Goal: Find specific page/section: Find specific page/section

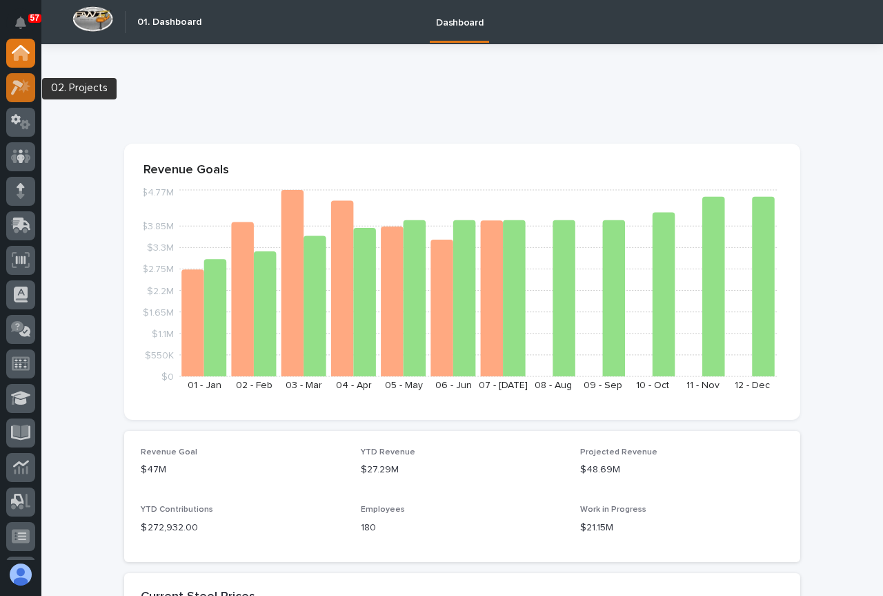
click at [21, 84] on icon at bounding box center [17, 87] width 12 height 15
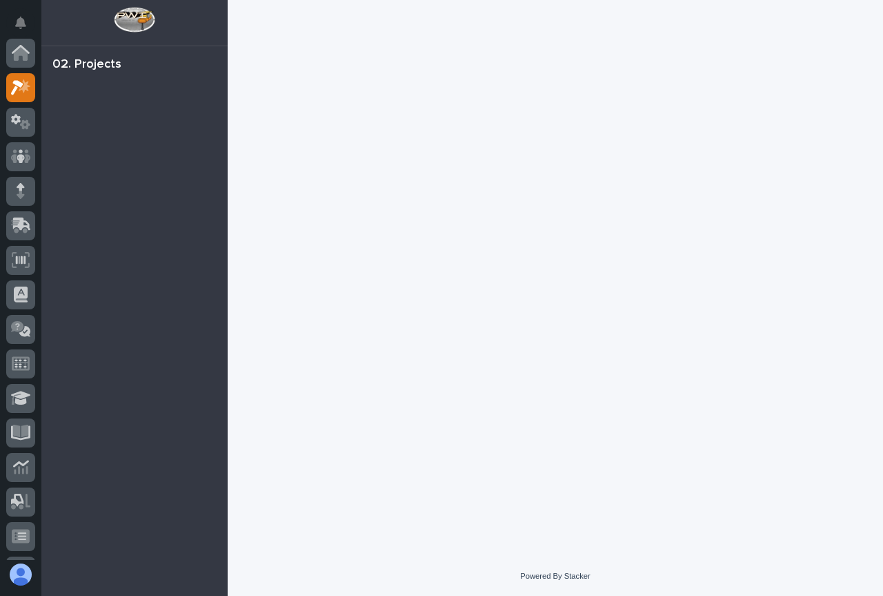
scroll to position [35, 0]
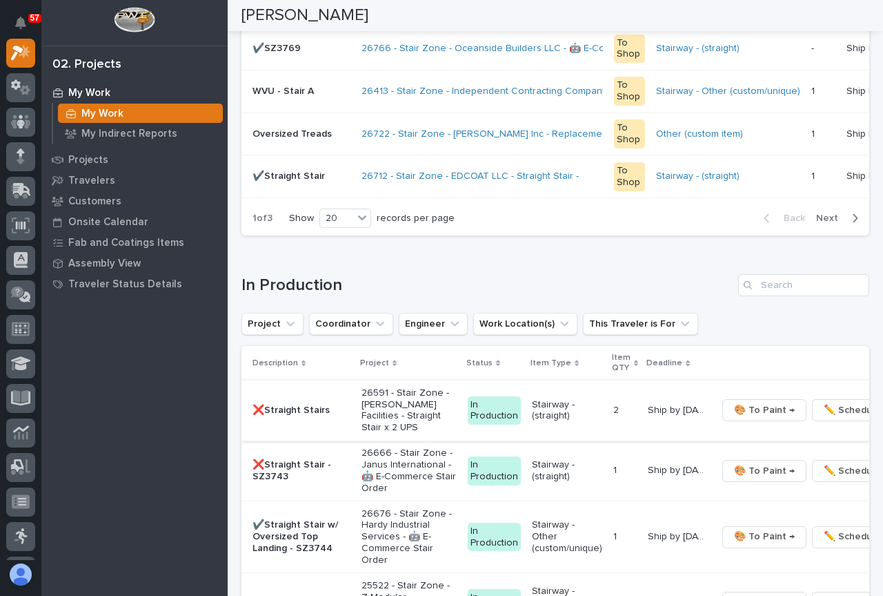
scroll to position [1173, 0]
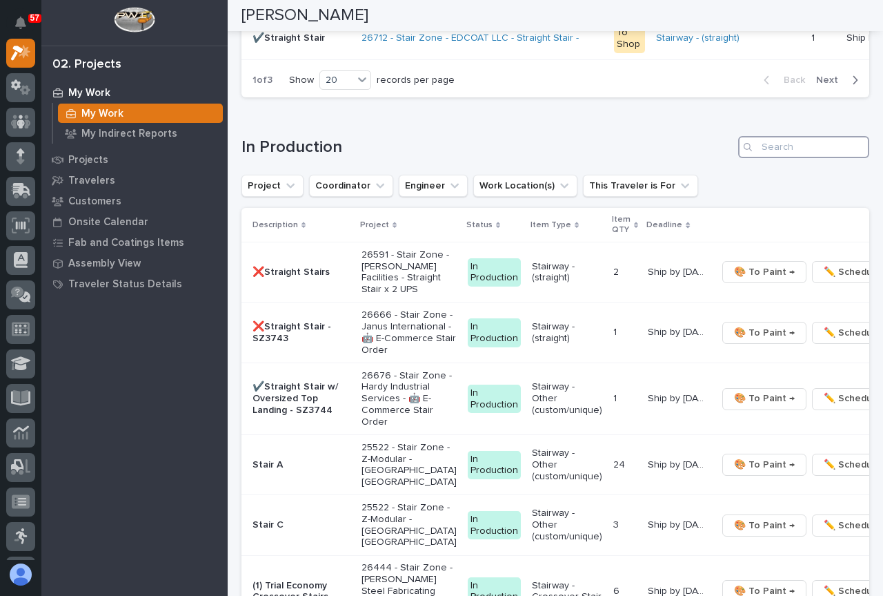
click at [769, 151] on input "Search" at bounding box center [803, 147] width 131 height 22
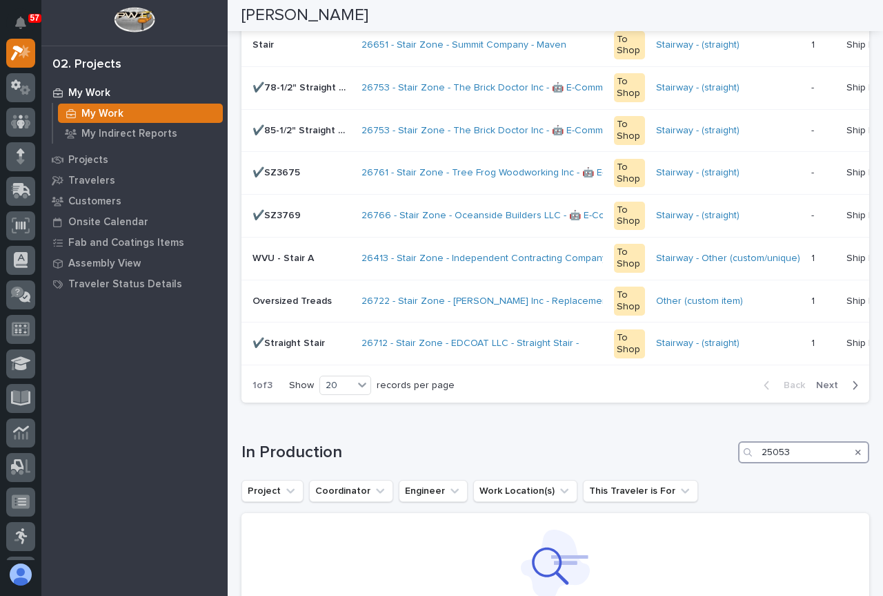
scroll to position [891, 0]
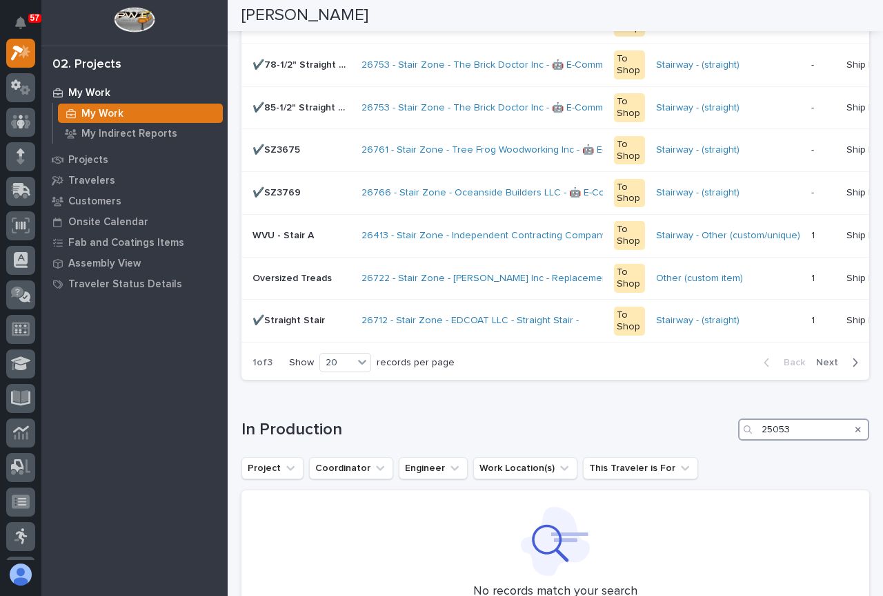
type input "25053"
click at [856, 433] on icon "Search" at bounding box center [859, 429] width 6 height 8
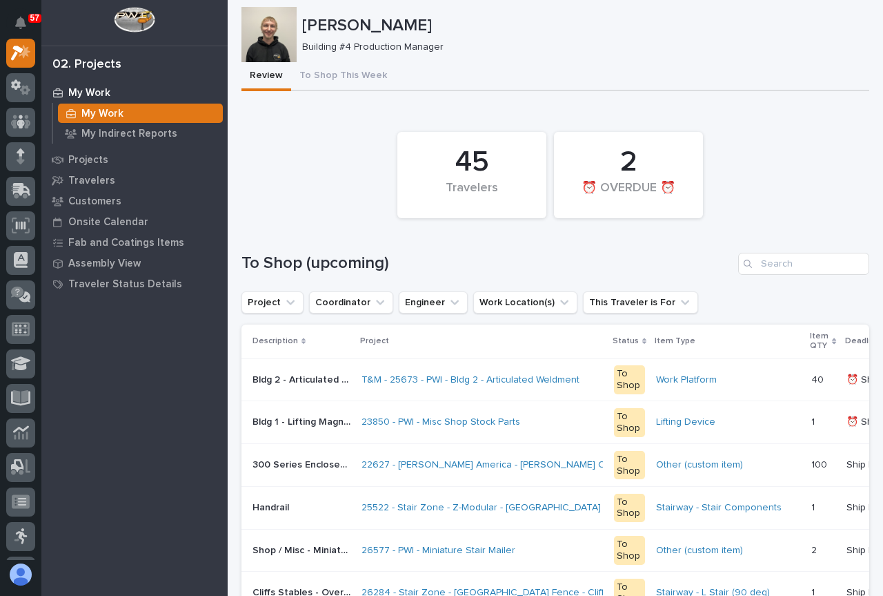
scroll to position [0, 0]
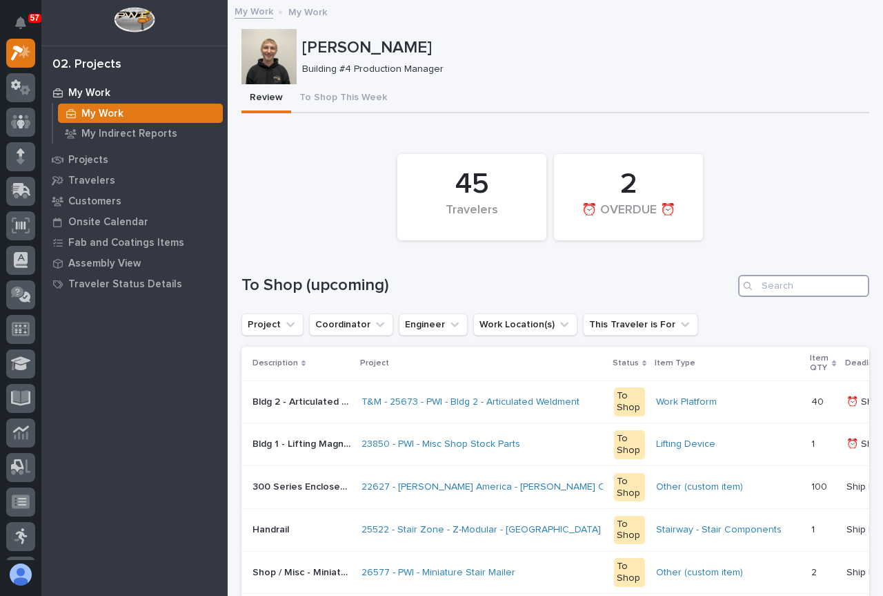
click at [791, 288] on input "Search" at bounding box center [803, 286] width 131 height 22
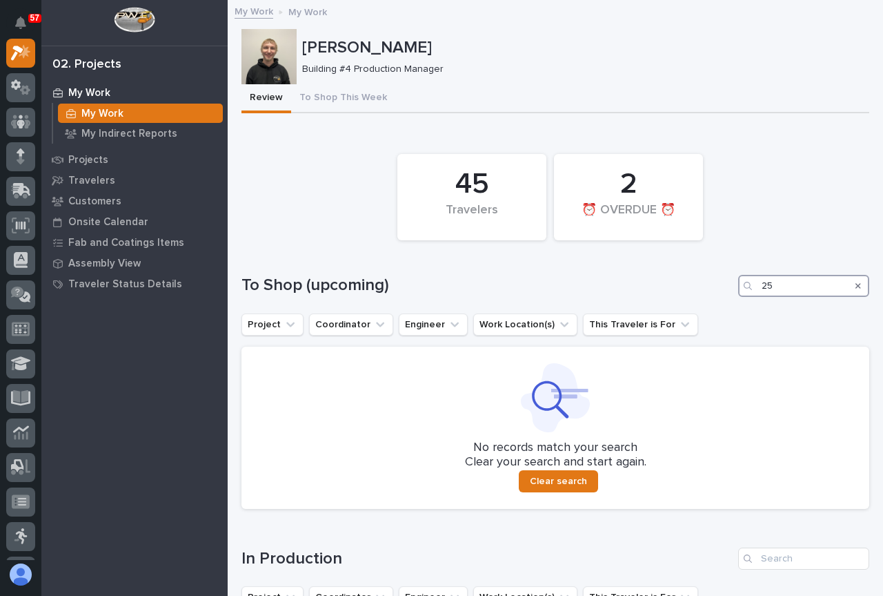
type input "2"
